Goal: Check status: Check status

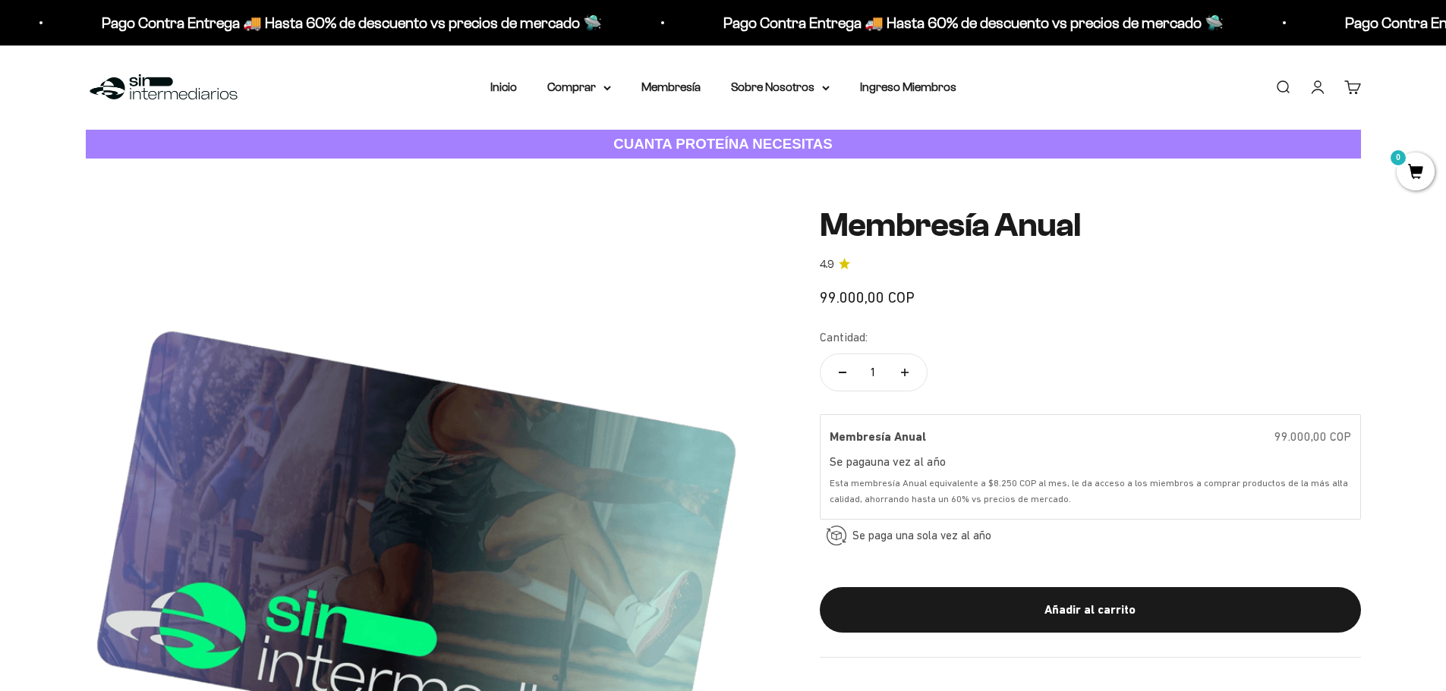
click at [1317, 93] on link "Cuenta" at bounding box center [1317, 87] width 17 height 17
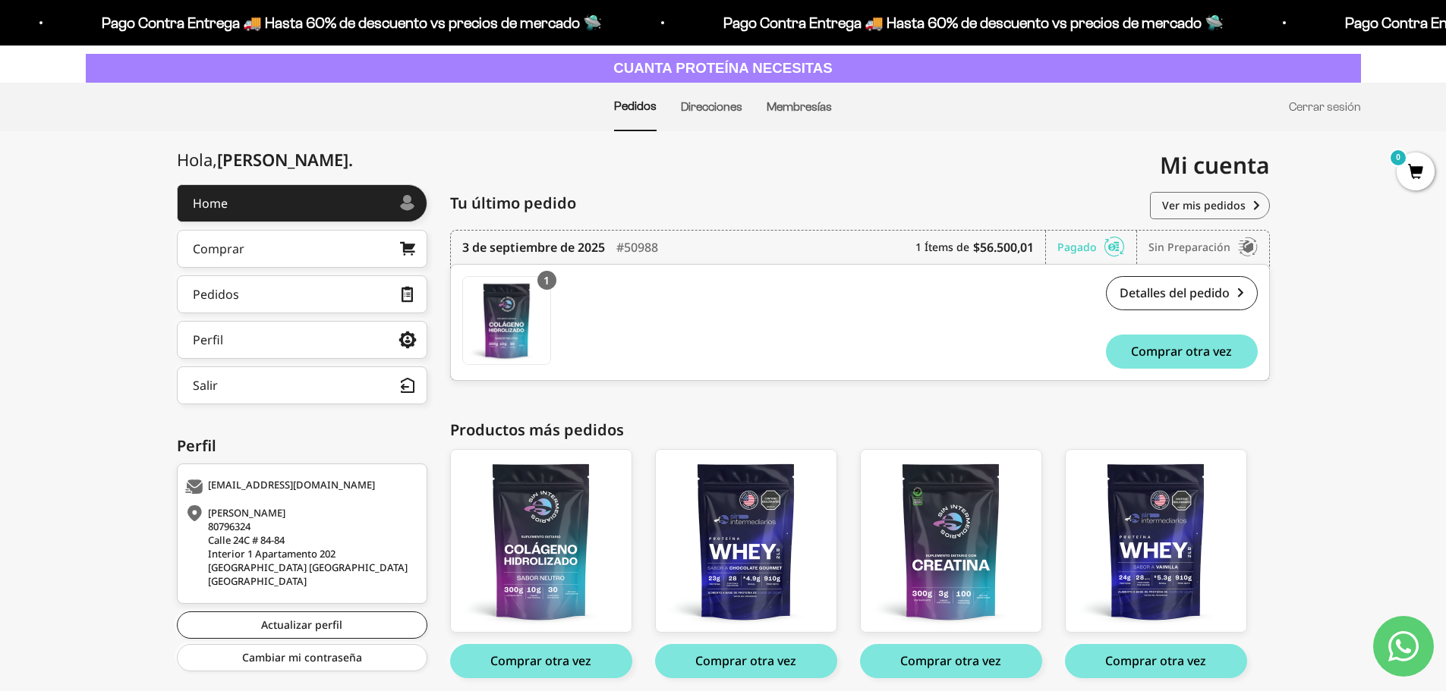
scroll to position [135, 0]
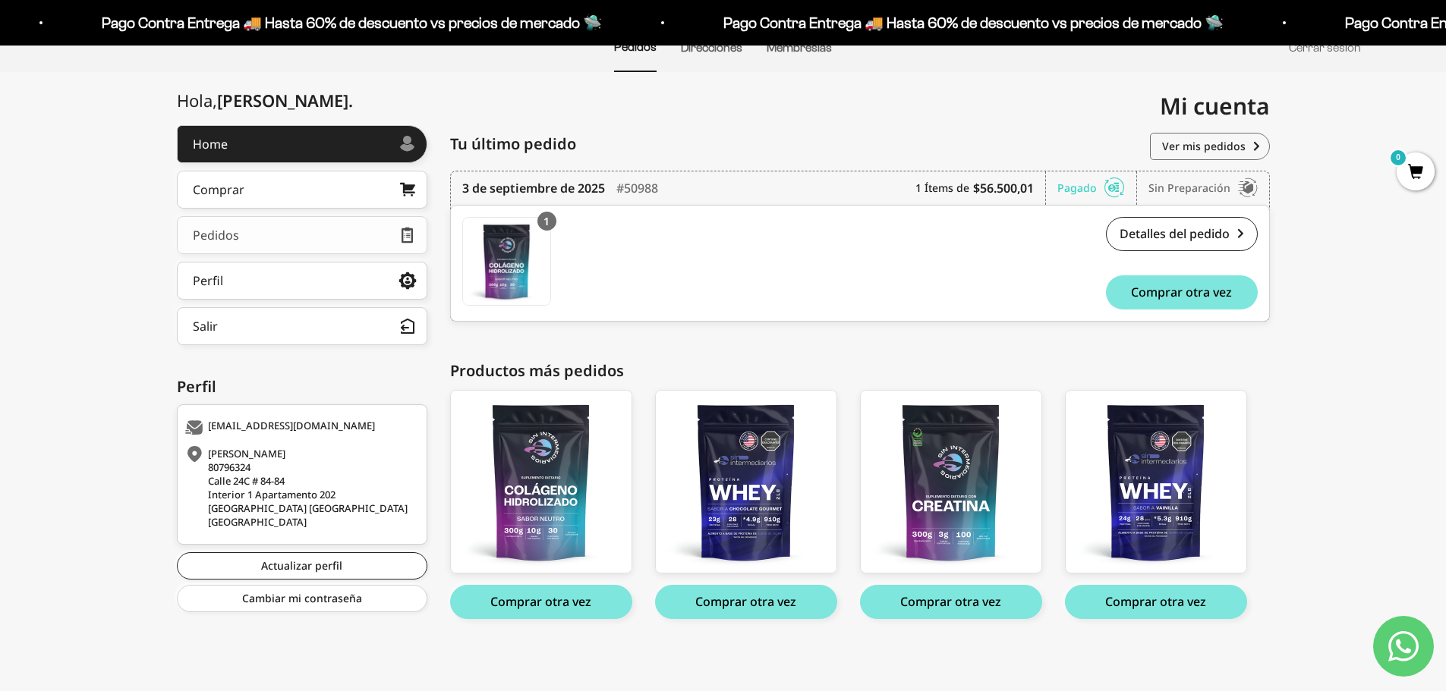
click at [248, 228] on link "Pedidos" at bounding box center [302, 235] width 250 height 38
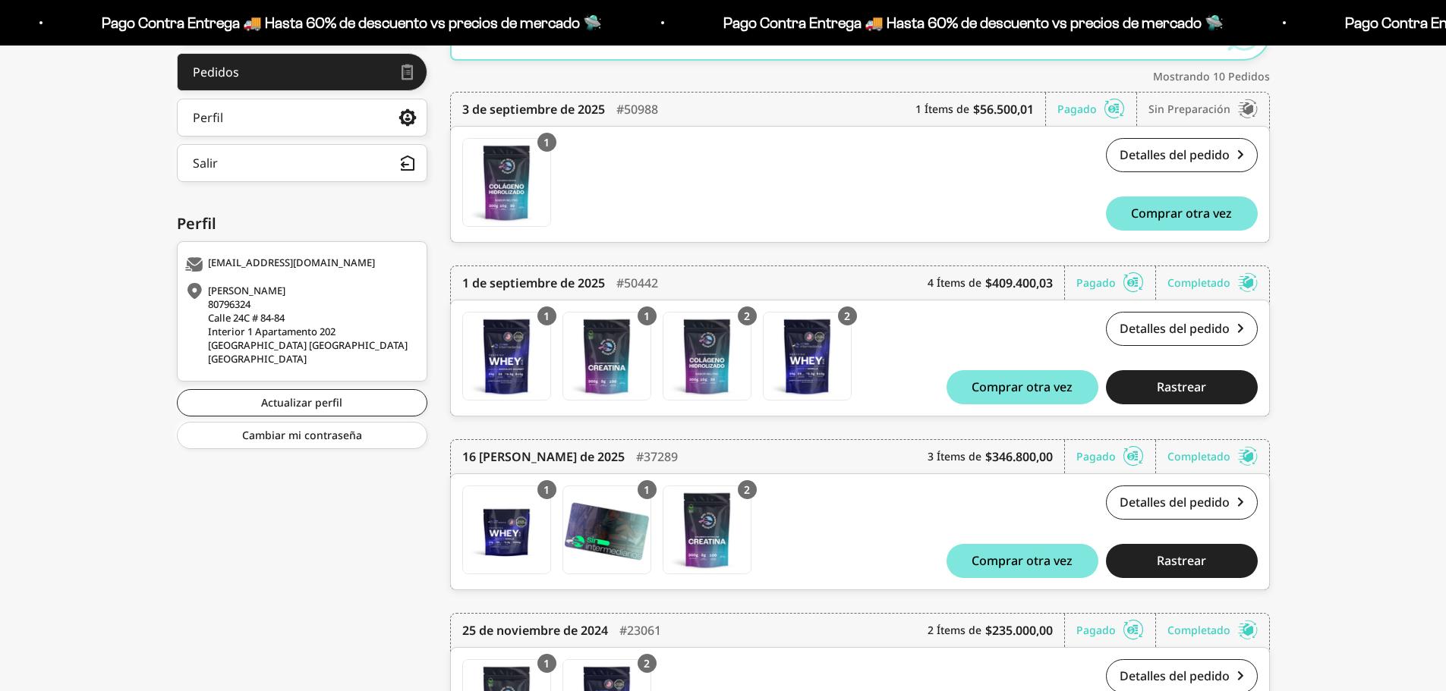
scroll to position [304, 0]
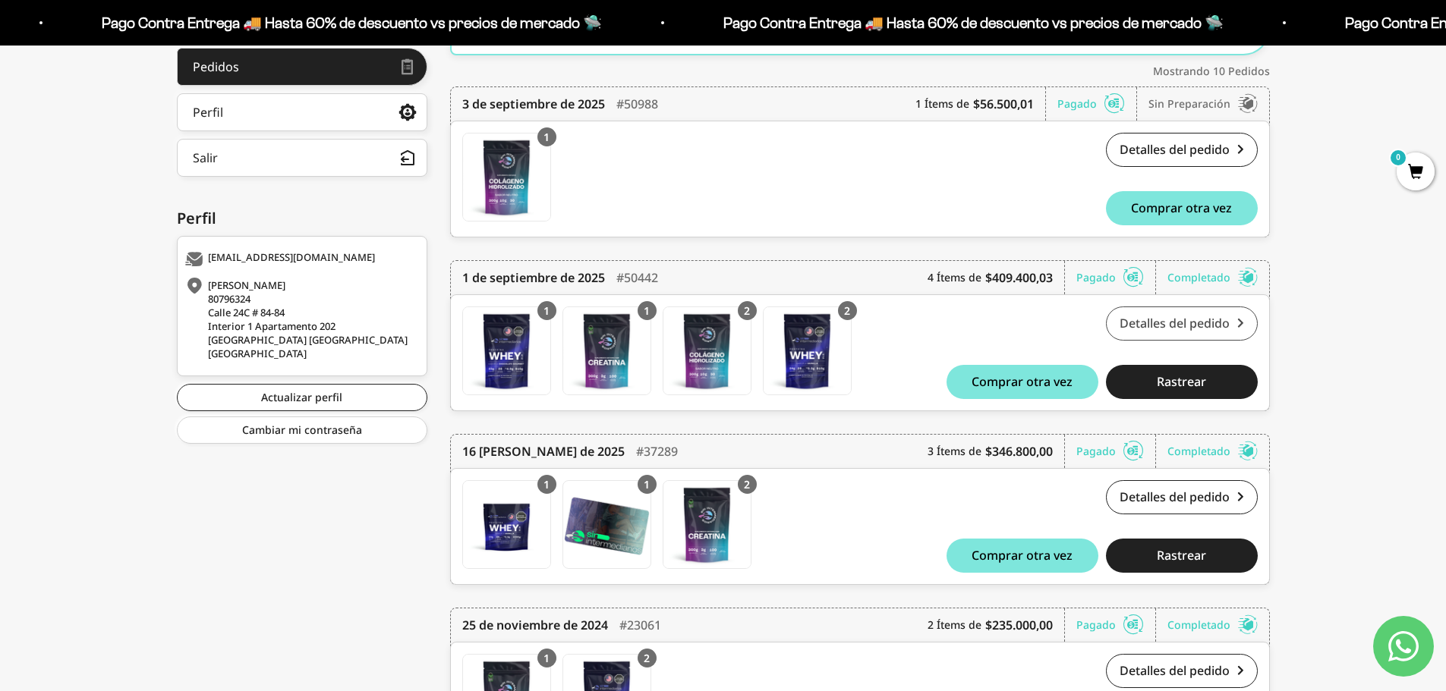
click at [1214, 325] on link "Detalles del pedido" at bounding box center [1182, 324] width 152 height 34
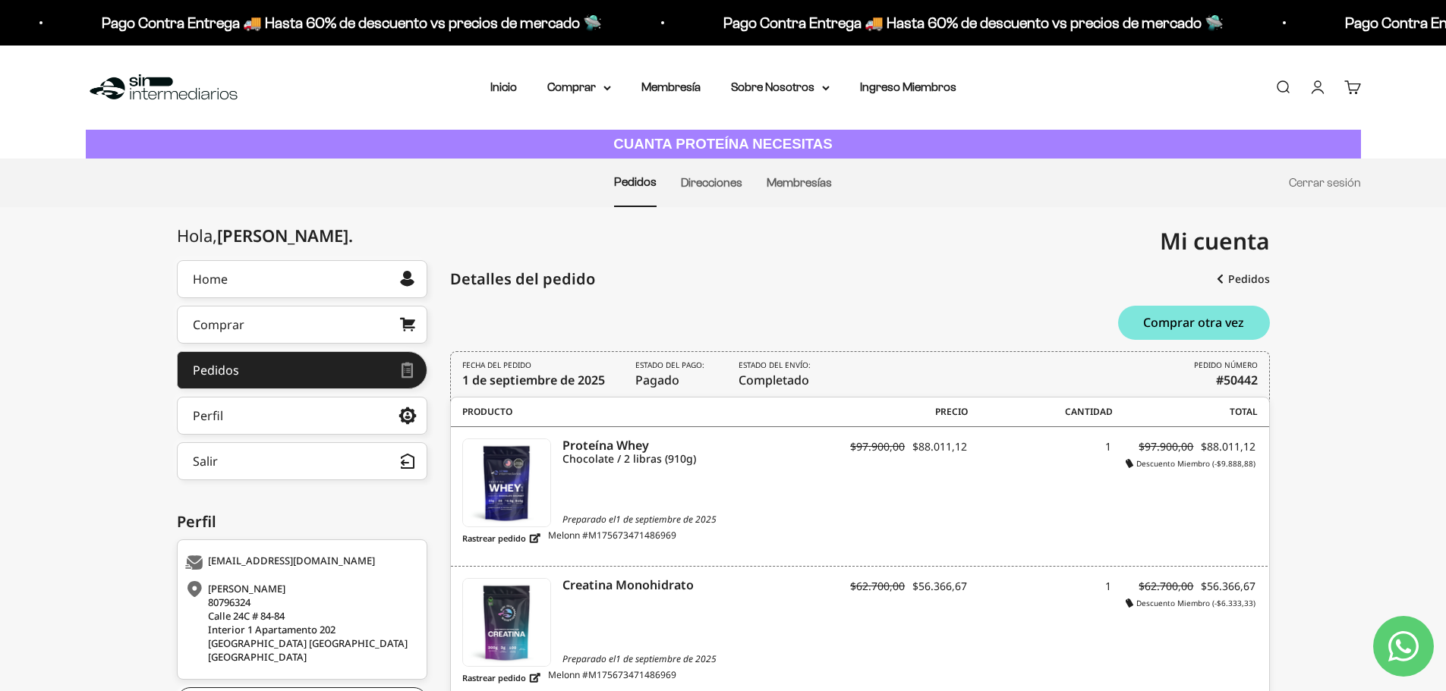
click at [735, 375] on div "FECHA DEL PEDIDO 1 de septiembre de 2025 Estado del pago: Pagado Estado del env…" at bounding box center [860, 377] width 820 height 52
click at [796, 375] on span "Estado del envío: Completado" at bounding box center [776, 375] width 76 height 30
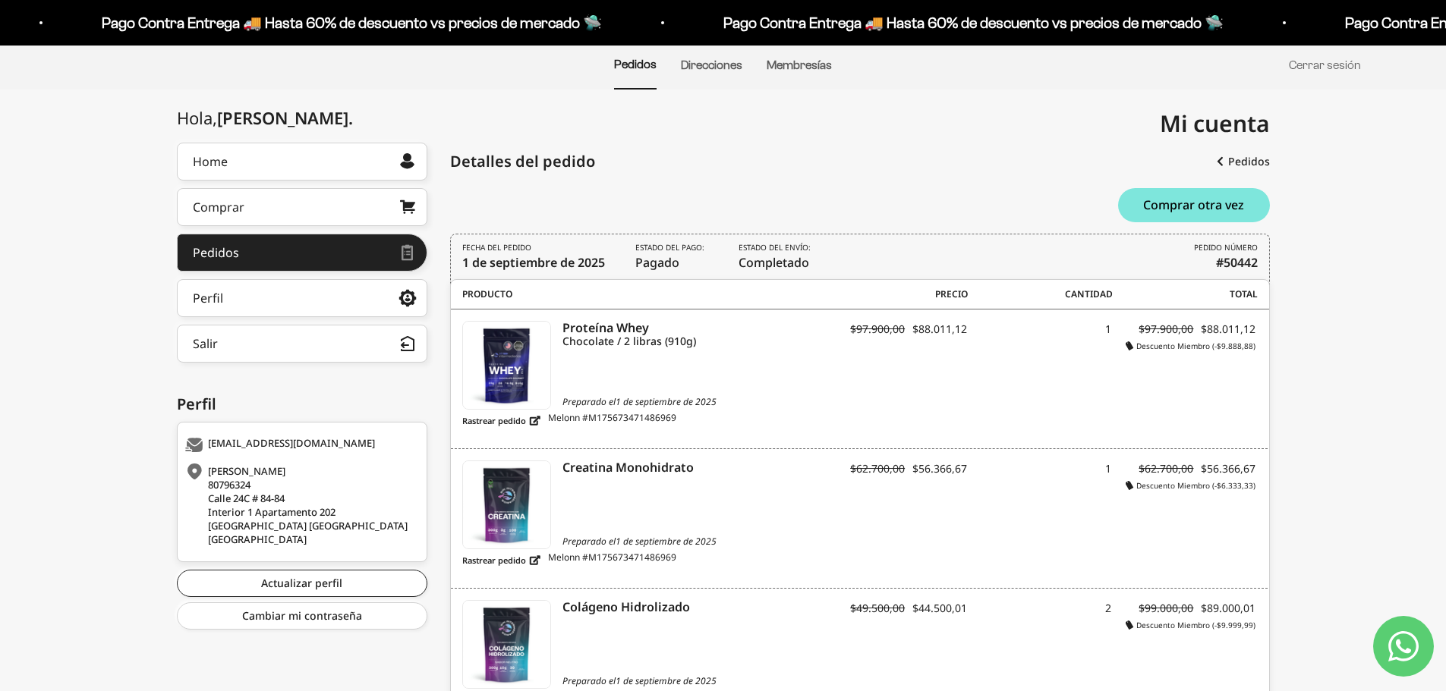
scroll to position [107, 0]
